Goal: Task Accomplishment & Management: Use online tool/utility

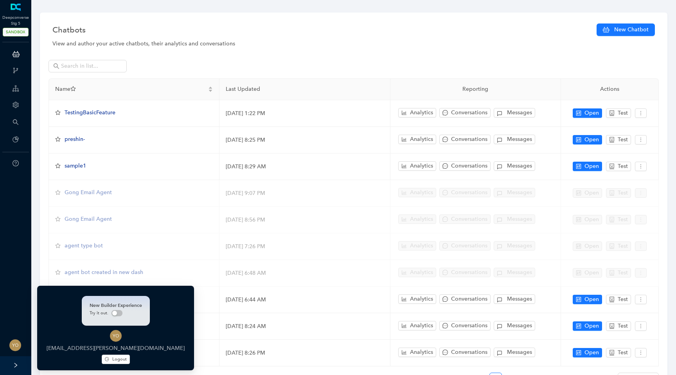
click at [12, 364] on div at bounding box center [15, 365] width 31 height 19
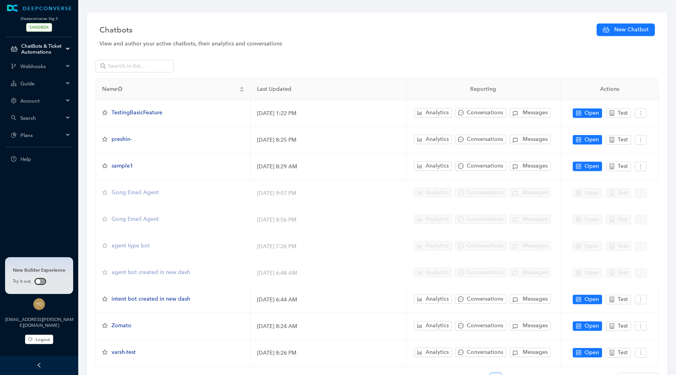
click at [39, 281] on span "button" at bounding box center [40, 281] width 11 height 6
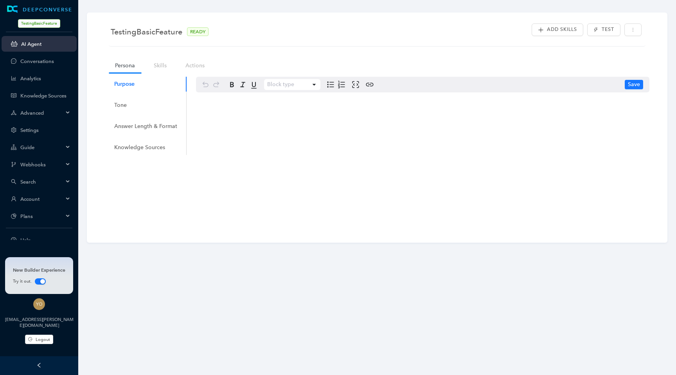
click at [49, 162] on span "Webhooks" at bounding box center [41, 165] width 43 height 6
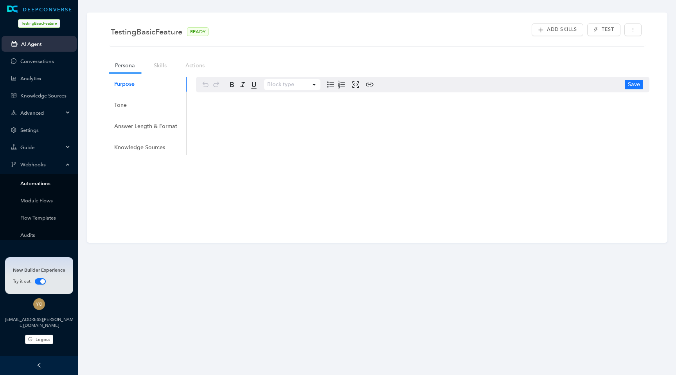
click at [38, 181] on link "Automations" at bounding box center [45, 183] width 50 height 6
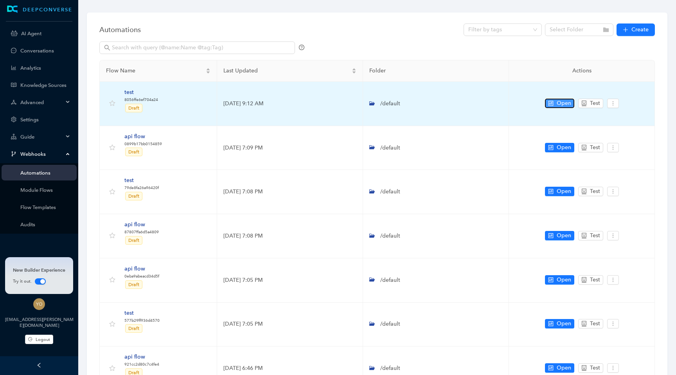
click at [566, 102] on span "Open" at bounding box center [564, 103] width 14 height 9
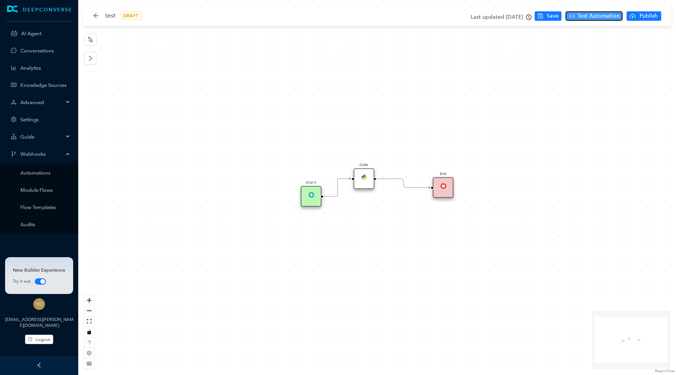
click at [605, 15] on span "Test Automation" at bounding box center [598, 16] width 42 height 9
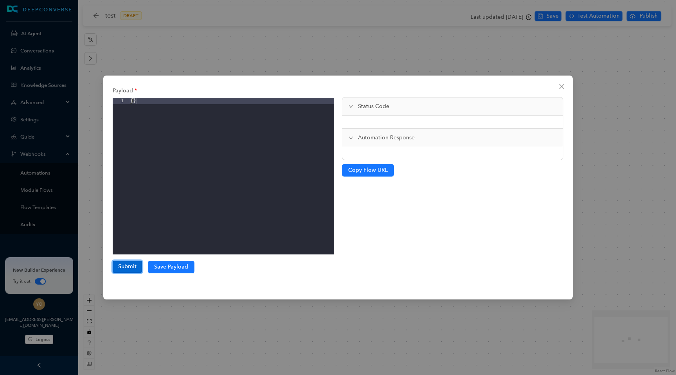
click at [131, 266] on button "Submit" at bounding box center [127, 266] width 29 height 12
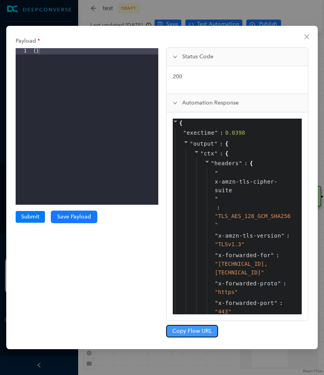
click at [188, 329] on span "Copy Flow URL" at bounding box center [191, 331] width 39 height 9
click at [307, 34] on icon "close" at bounding box center [307, 37] width 6 height 6
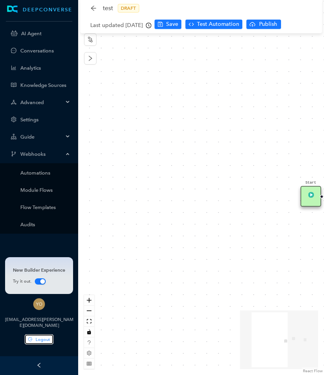
click at [49, 338] on span "Logout" at bounding box center [43, 339] width 14 height 7
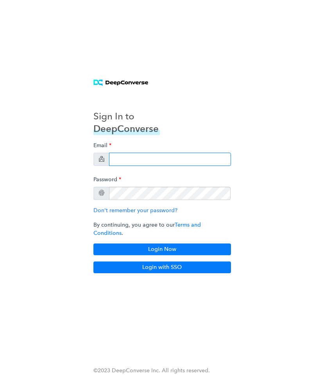
click at [164, 163] on input "email" at bounding box center [170, 159] width 122 height 13
